Goal: Use online tool/utility: Utilize a website feature to perform a specific function

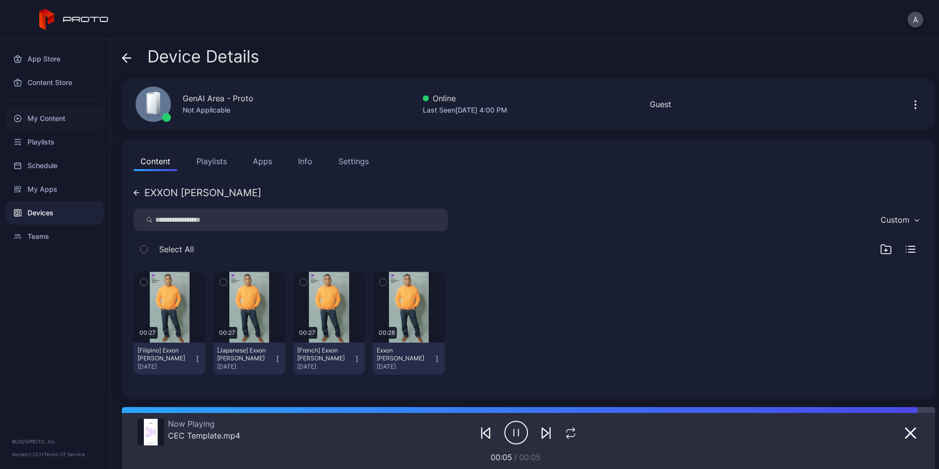
click at [66, 124] on div "My Content" at bounding box center [55, 119] width 98 height 24
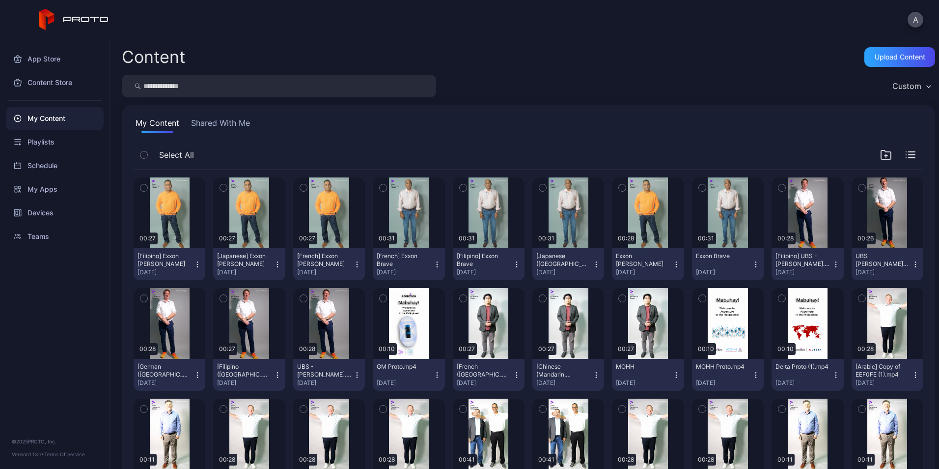
click at [431, 259] on button "[French] Exxon Brave [DATE]" at bounding box center [409, 264] width 72 height 32
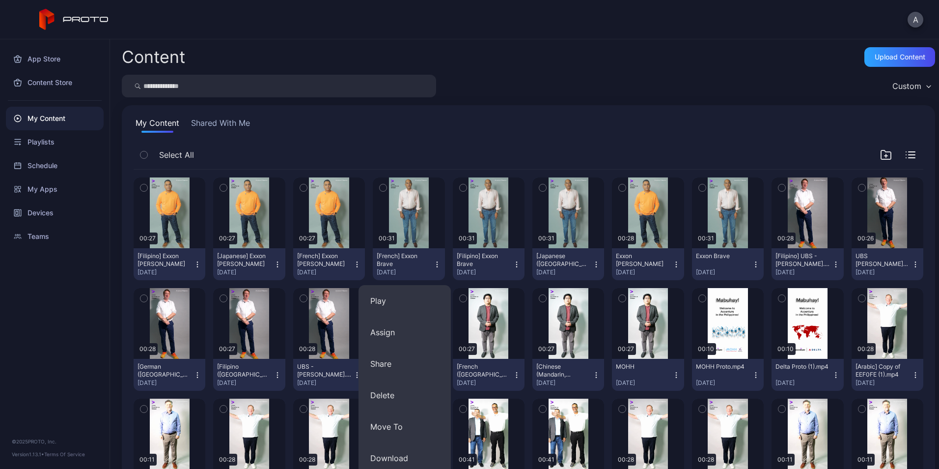
click at [499, 154] on div "Select All" at bounding box center [529, 156] width 790 height 25
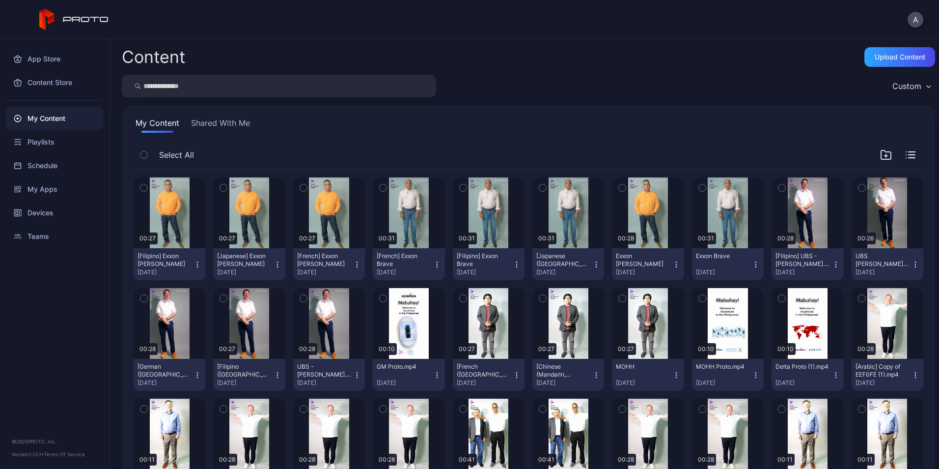
click at [752, 262] on button "Exxon Brave [DATE]" at bounding box center [728, 264] width 72 height 32
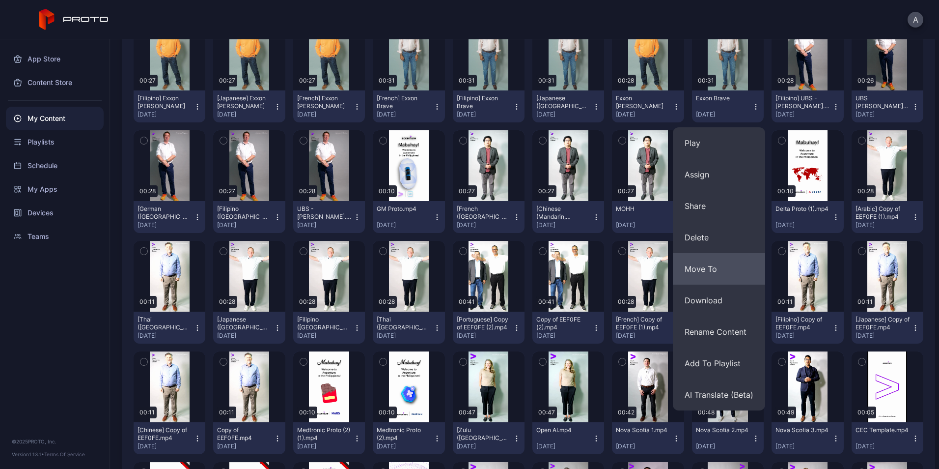
scroll to position [159, 0]
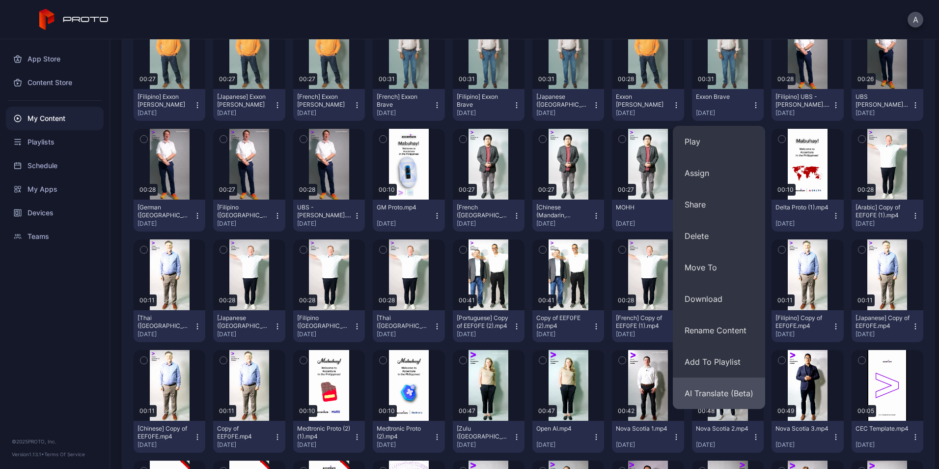
click at [725, 387] on button "AI Translate (Beta)" at bounding box center [719, 392] width 92 height 31
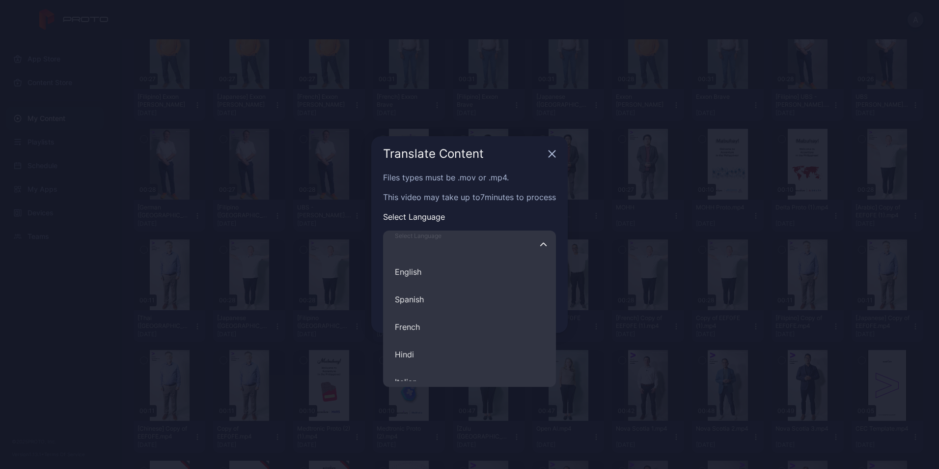
click at [455, 255] on input "Select Language English Spanish French Hindi Italian German Polish Portuguese C…" at bounding box center [469, 244] width 173 height 28
click at [438, 307] on button "Spanish" at bounding box center [469, 299] width 173 height 28
type input "*******"
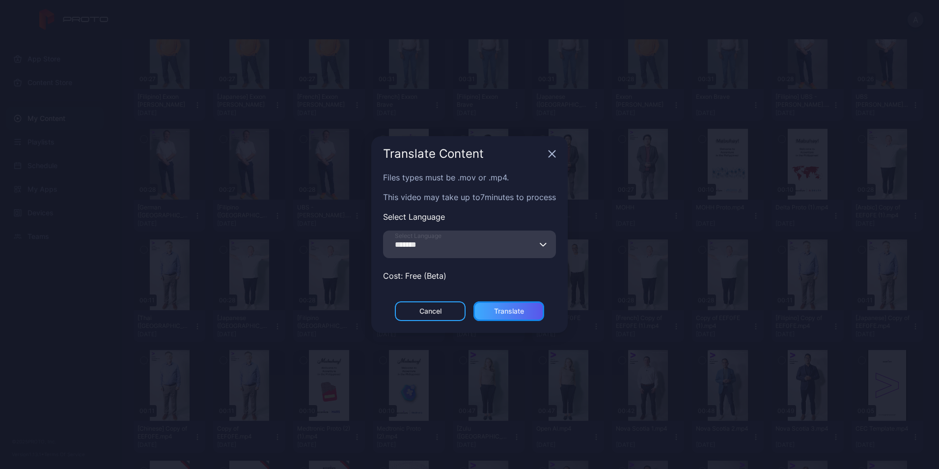
click at [513, 311] on div "Translate" at bounding box center [509, 311] width 30 height 8
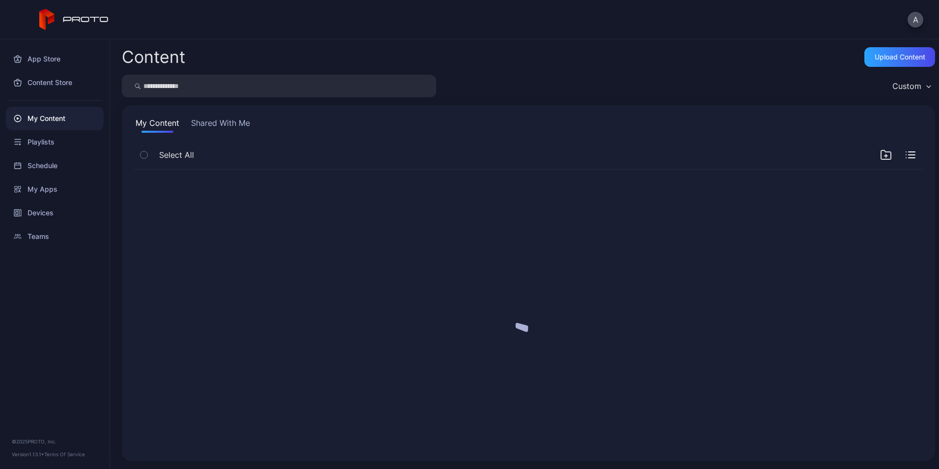
scroll to position [0, 0]
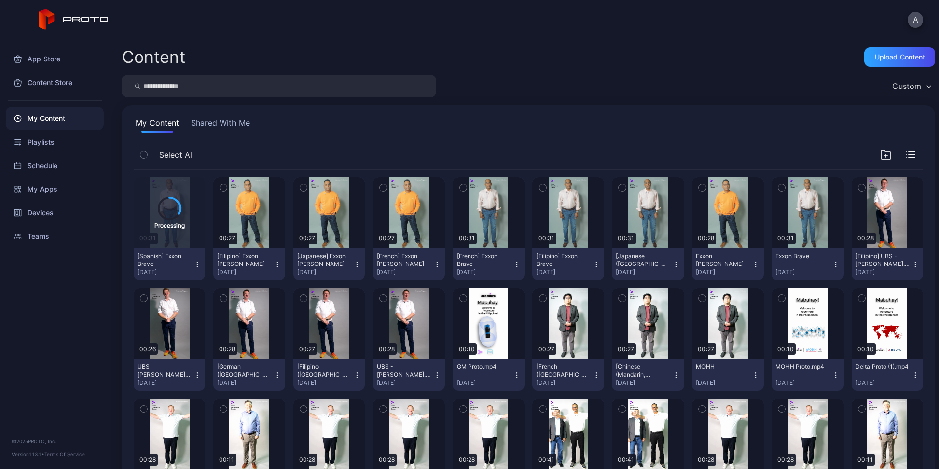
click at [738, 263] on div "Exxon [PERSON_NAME] [DATE]" at bounding box center [724, 264] width 56 height 24
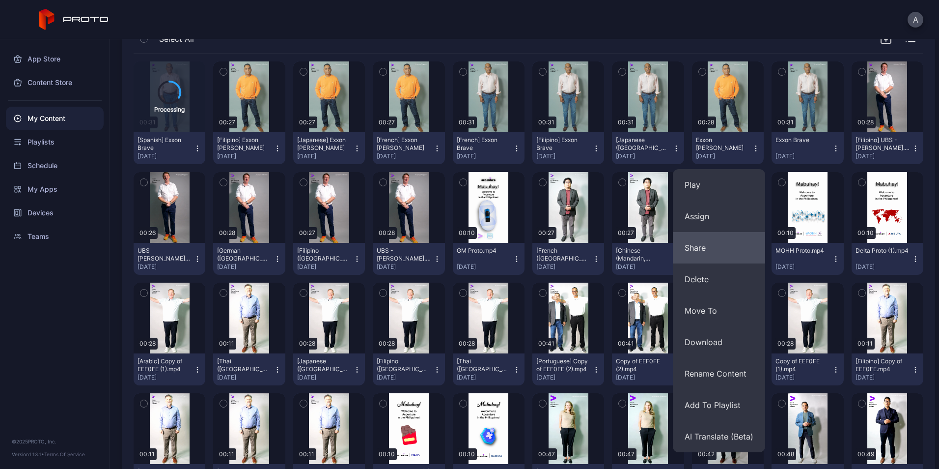
scroll to position [117, 0]
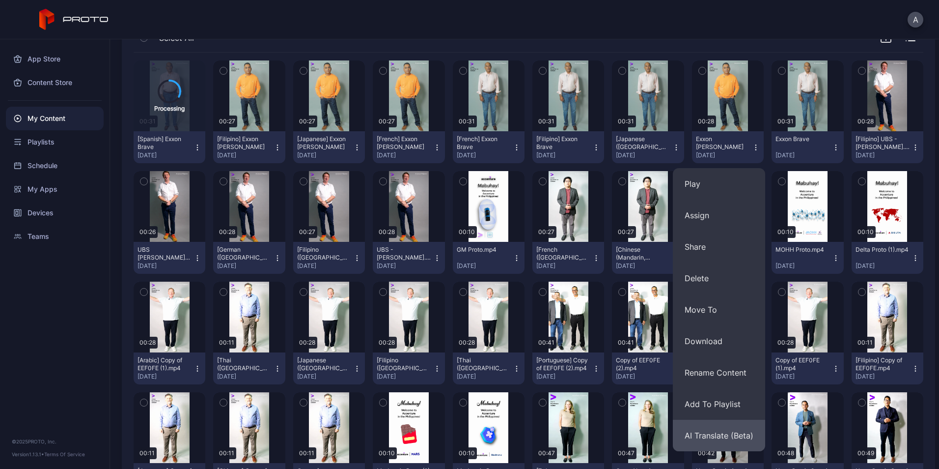
click at [706, 435] on button "AI Translate (Beta)" at bounding box center [719, 434] width 92 height 31
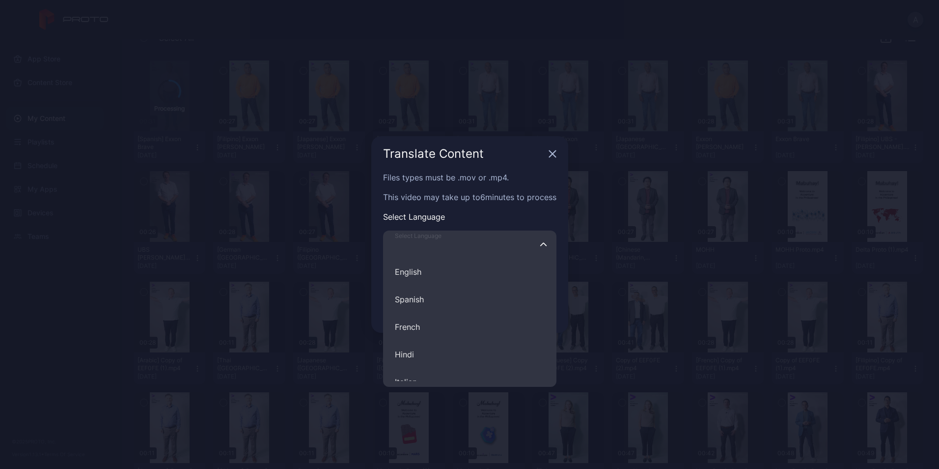
click at [454, 252] on input "Select Language English Spanish French Hindi Italian German Polish Portuguese C…" at bounding box center [469, 244] width 173 height 28
click at [447, 300] on button "Spanish" at bounding box center [469, 299] width 173 height 28
type input "*******"
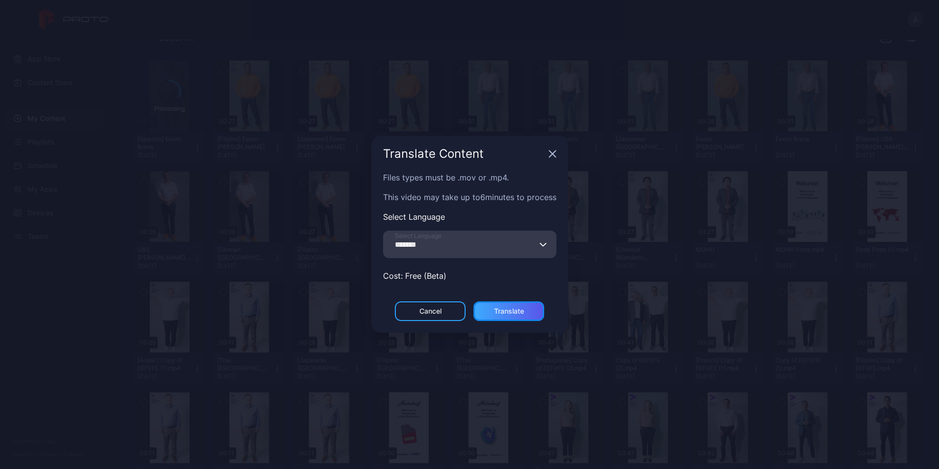
click at [506, 304] on div "Translate" at bounding box center [509, 311] width 71 height 20
